Goal: Navigation & Orientation: Find specific page/section

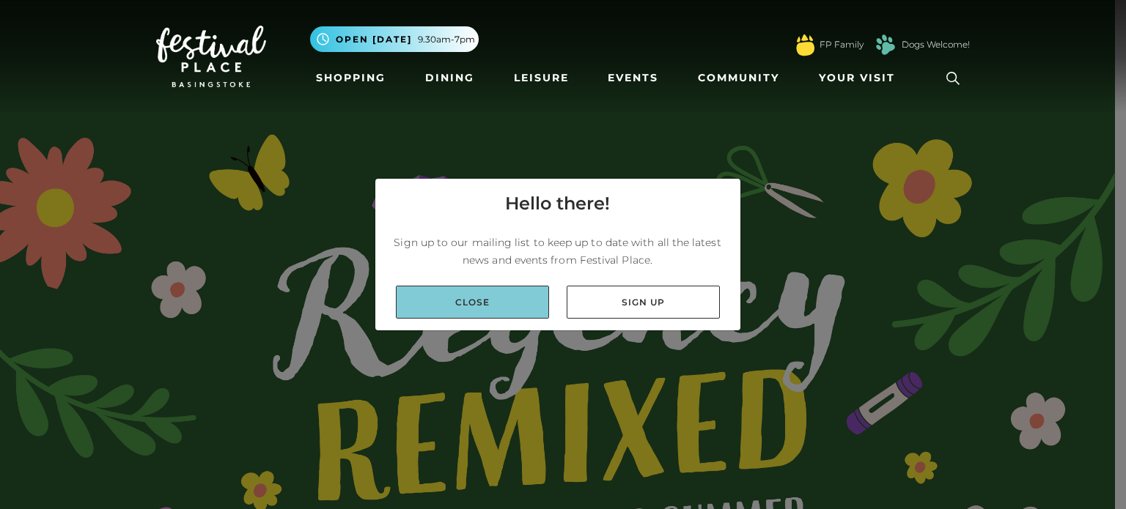
click at [501, 298] on link "Close" at bounding box center [472, 302] width 153 height 33
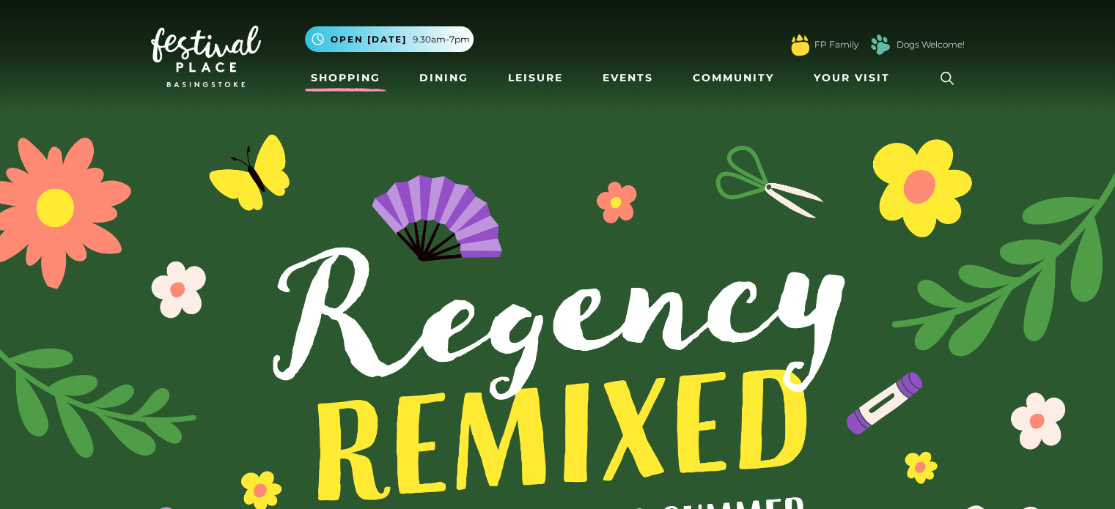
click at [374, 82] on link "Shopping" at bounding box center [345, 77] width 81 height 27
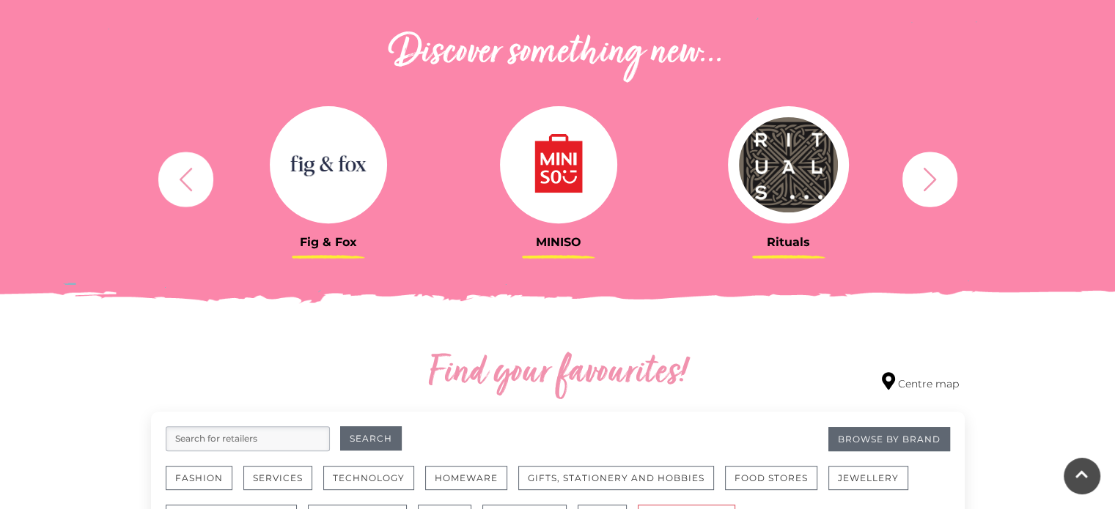
scroll to position [513, 0]
click at [910, 180] on button "button" at bounding box center [929, 178] width 55 height 55
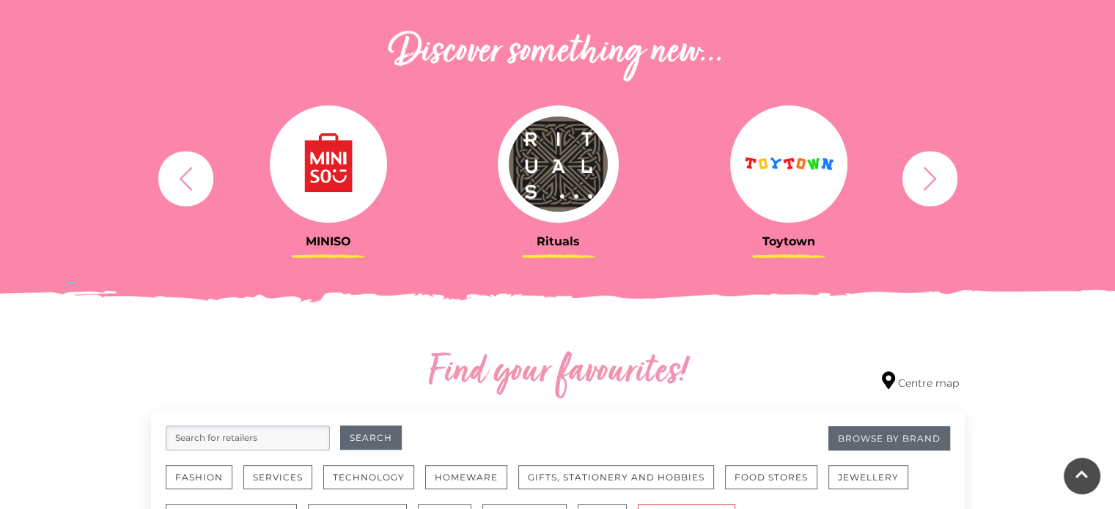
click at [932, 179] on icon "button" at bounding box center [929, 177] width 13 height 23
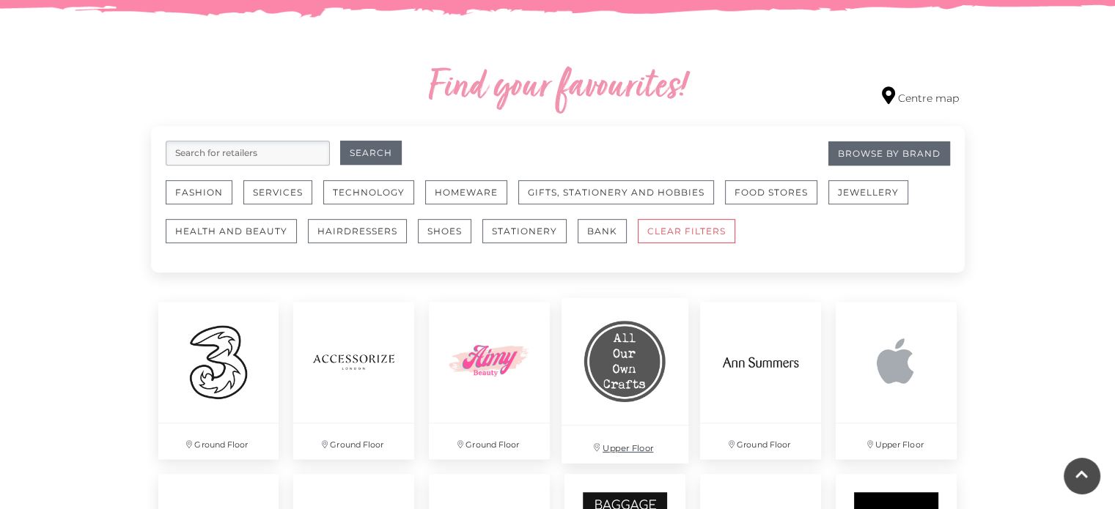
scroll to position [880, 0]
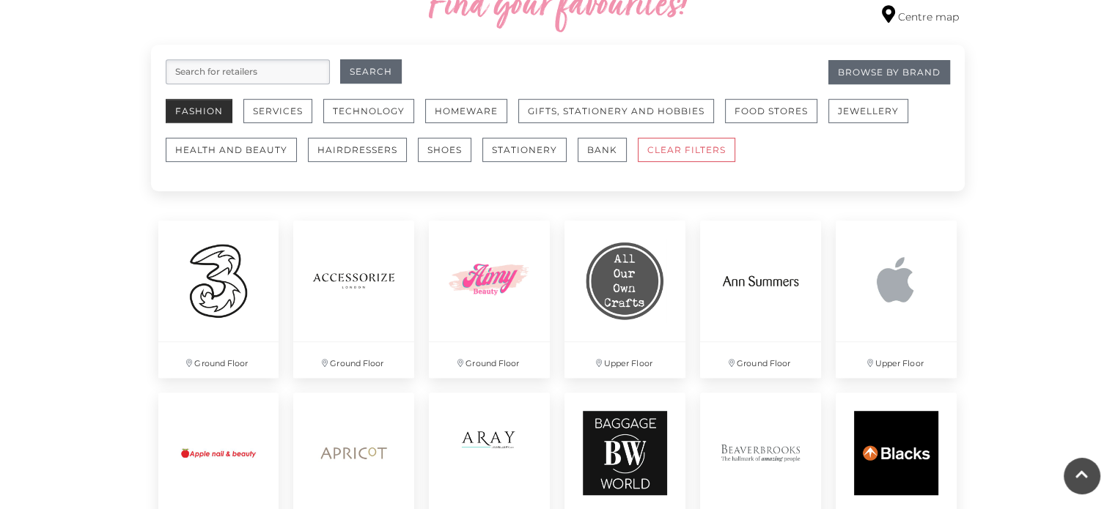
drag, startPoint x: 207, startPoint y: 117, endPoint x: 138, endPoint y: 172, distance: 88.1
click at [206, 117] on button "Fashion" at bounding box center [199, 111] width 67 height 24
